Goal: Find specific page/section: Find specific page/section

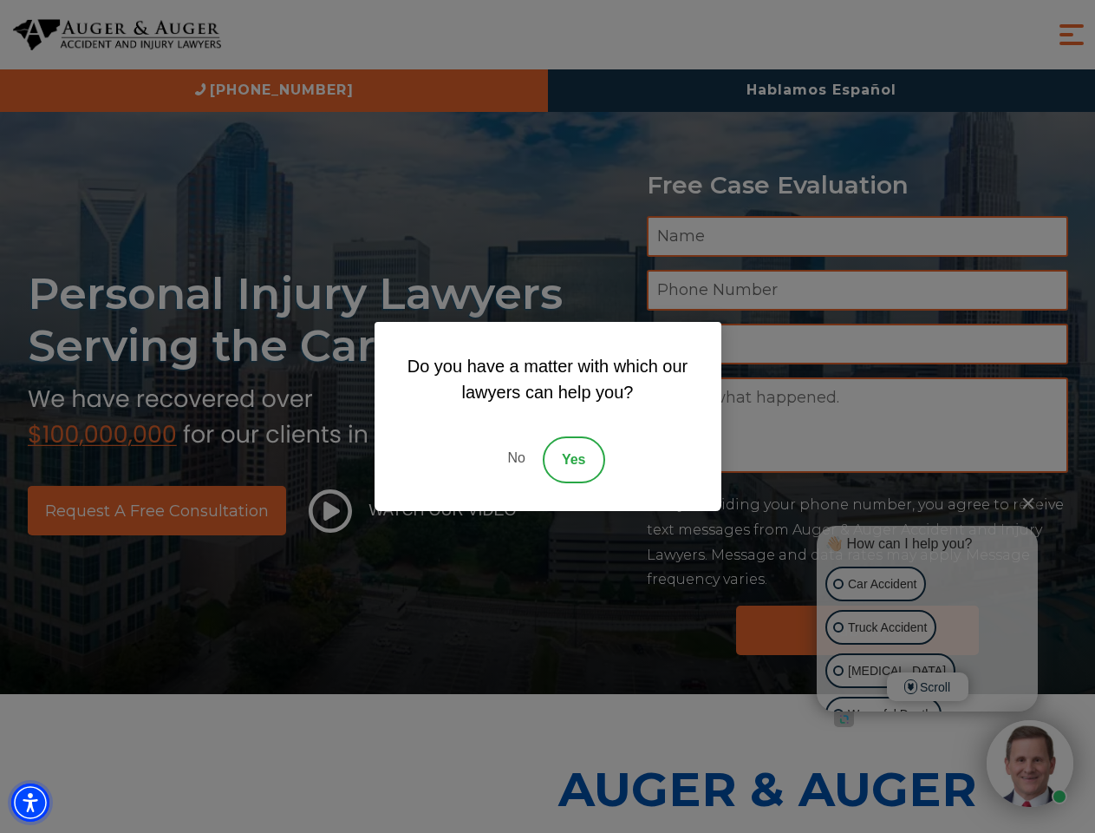
click at [30, 802] on img "Accessibility Menu" at bounding box center [30, 802] width 38 height 38
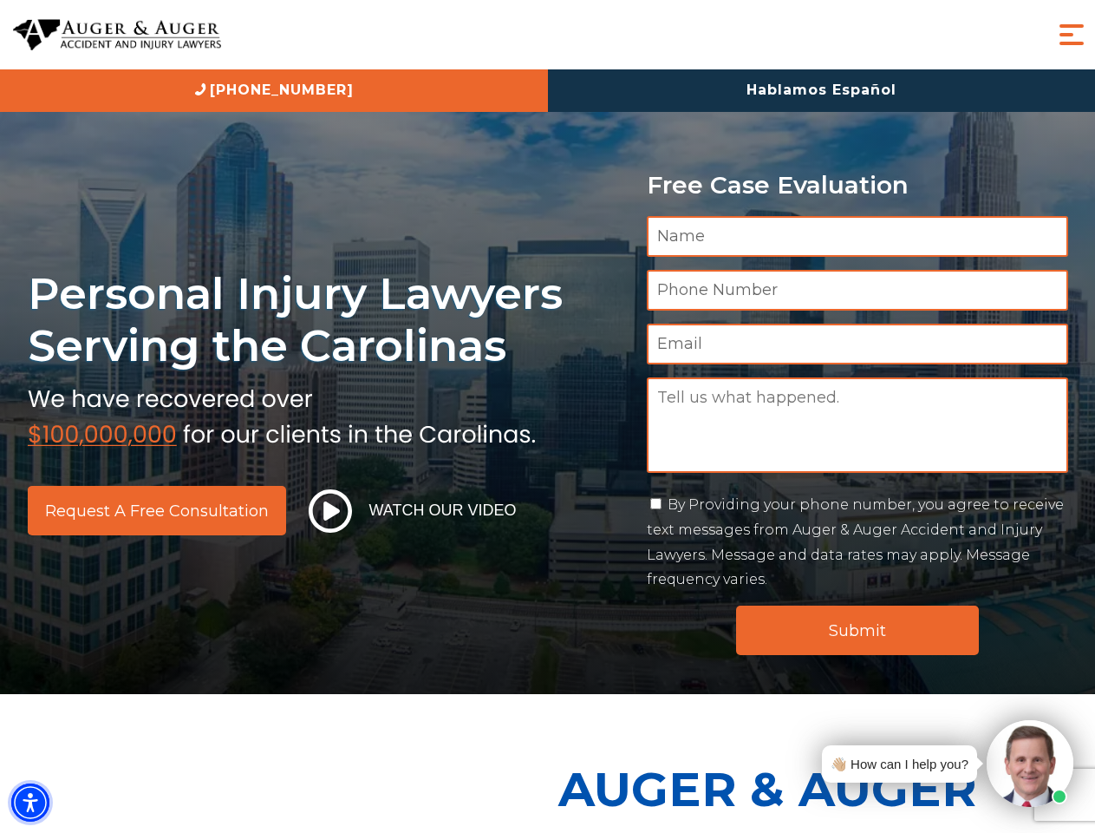
click at [30, 802] on img "Accessibility Menu" at bounding box center [30, 802] width 38 height 38
